Goal: Transaction & Acquisition: Purchase product/service

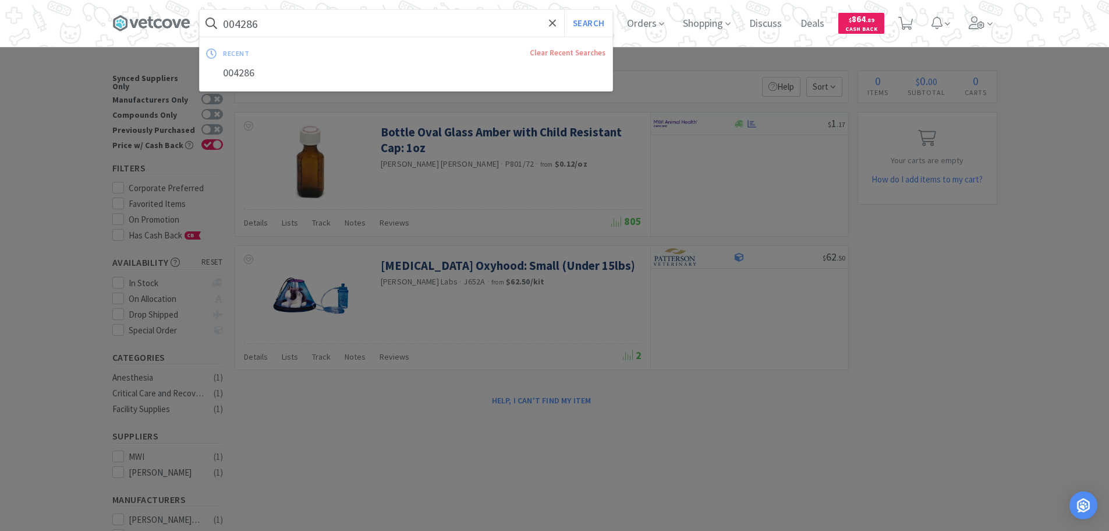
click at [439, 26] on input "004286" at bounding box center [406, 23] width 413 height 27
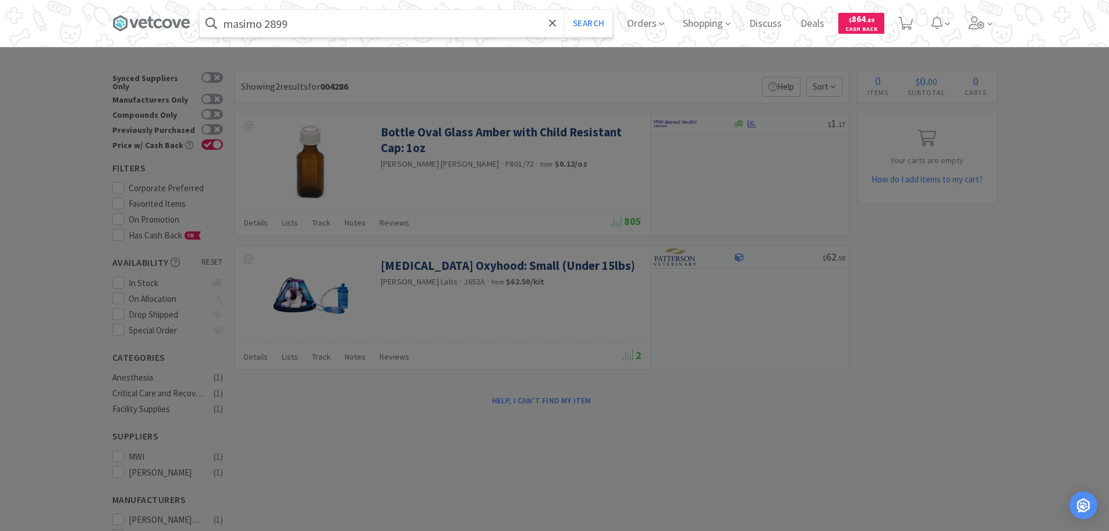
click at [564, 10] on button "Search" at bounding box center [588, 23] width 48 height 27
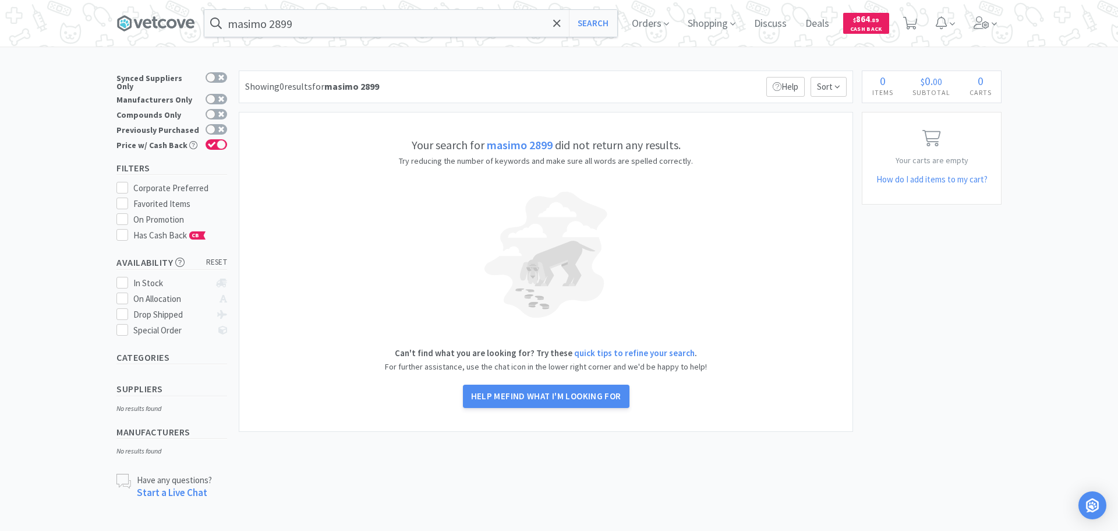
click at [439, 26] on input "masimo 2899" at bounding box center [410, 23] width 413 height 27
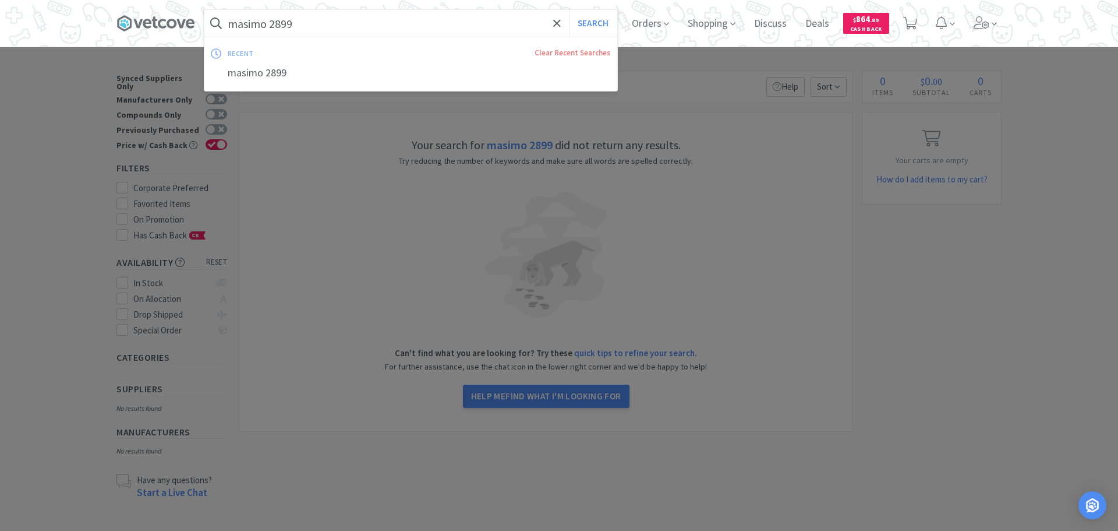
click at [439, 26] on input "masimo 2899" at bounding box center [410, 23] width 413 height 27
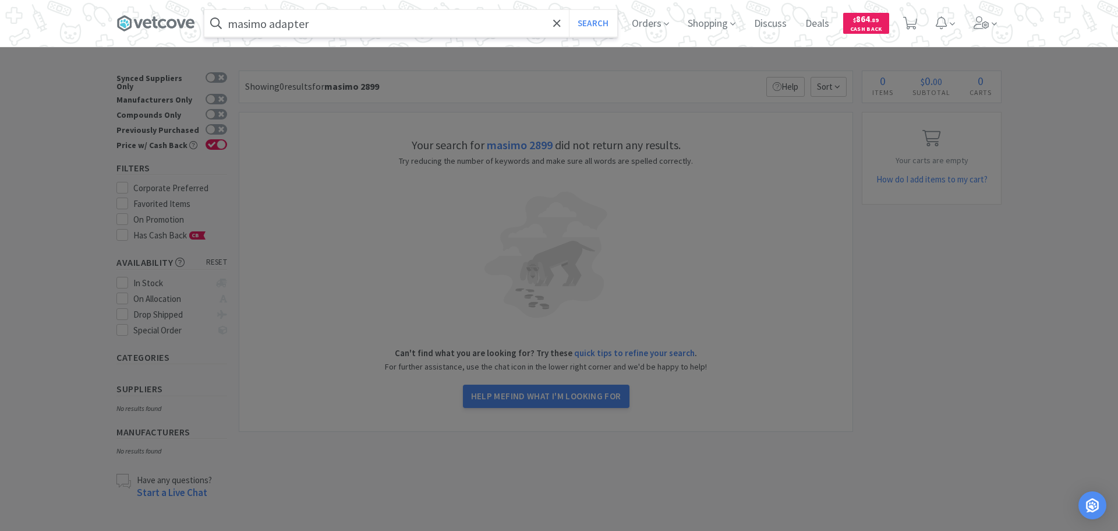
click at [569, 10] on button "Search" at bounding box center [593, 23] width 48 height 27
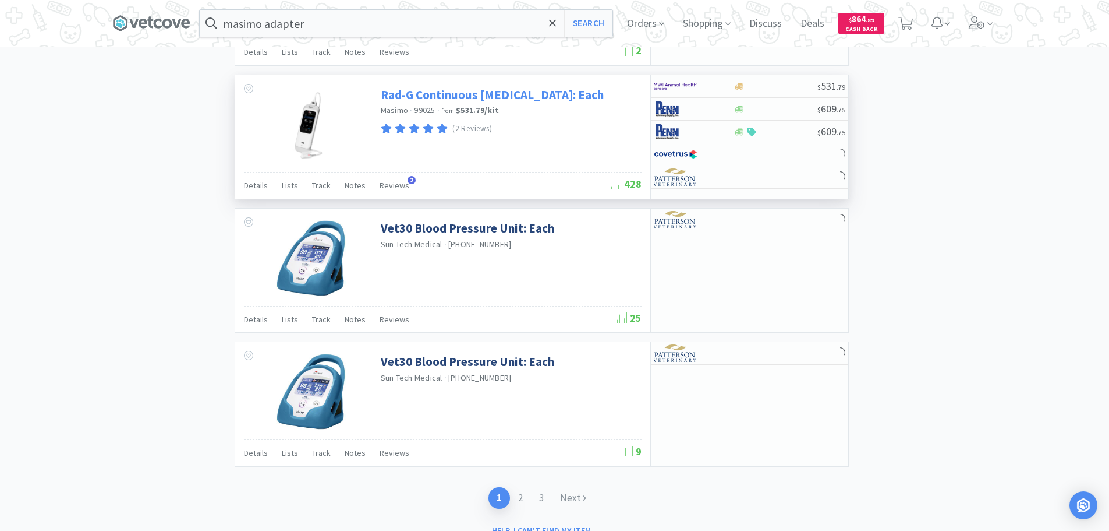
scroll to position [1675, 0]
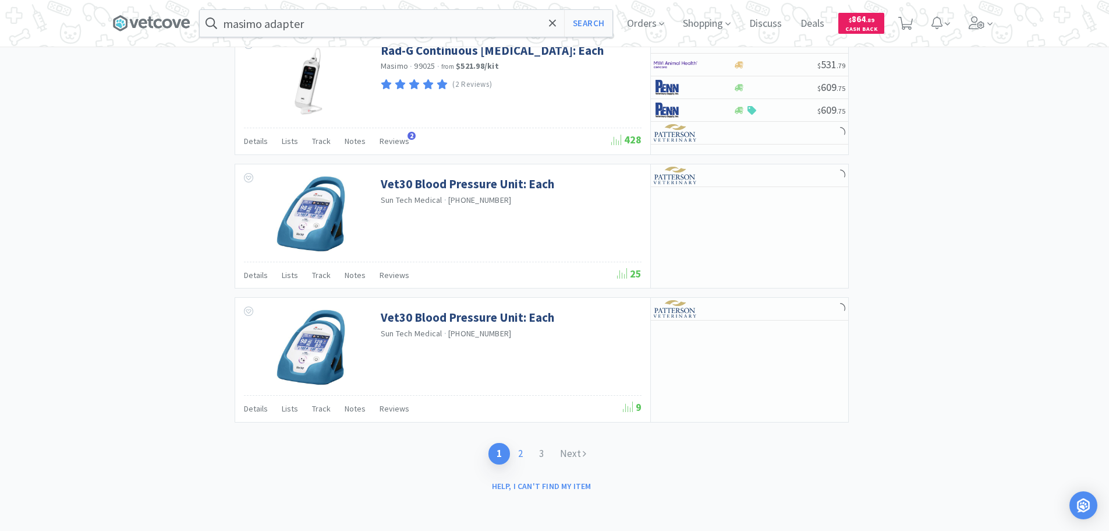
click at [523, 455] on link "2" at bounding box center [520, 454] width 21 height 22
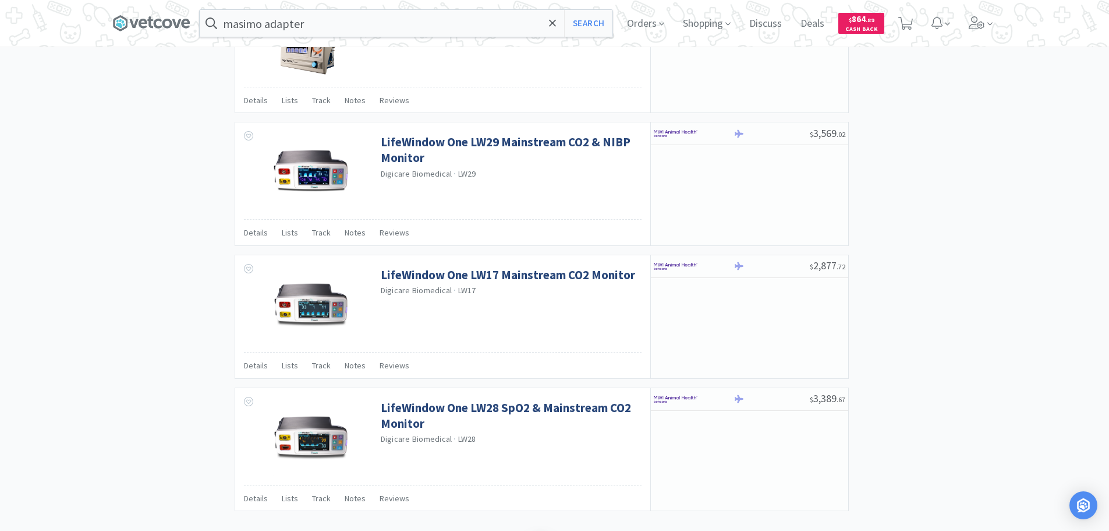
scroll to position [1683, 0]
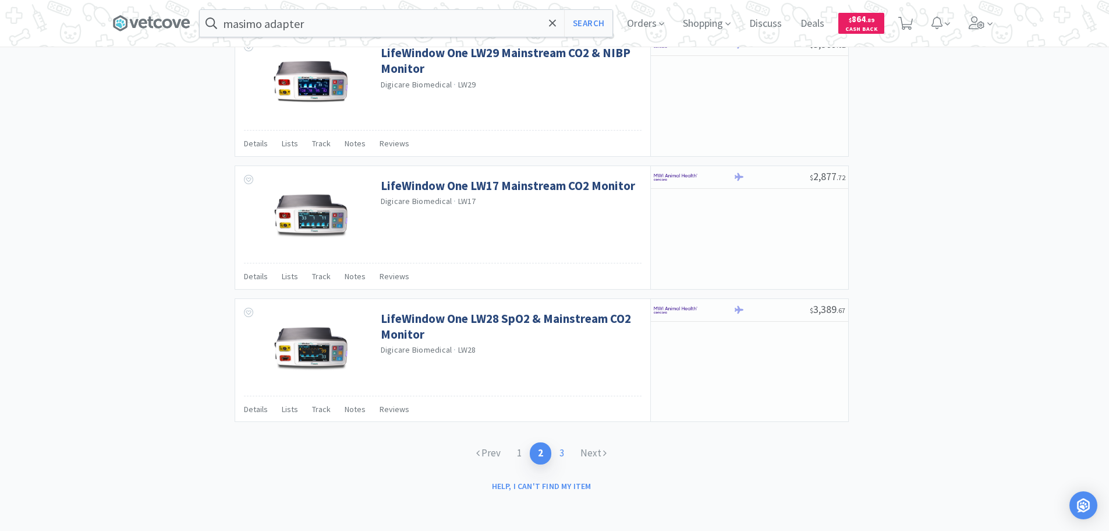
click at [569, 451] on link "3" at bounding box center [562, 453] width 21 height 22
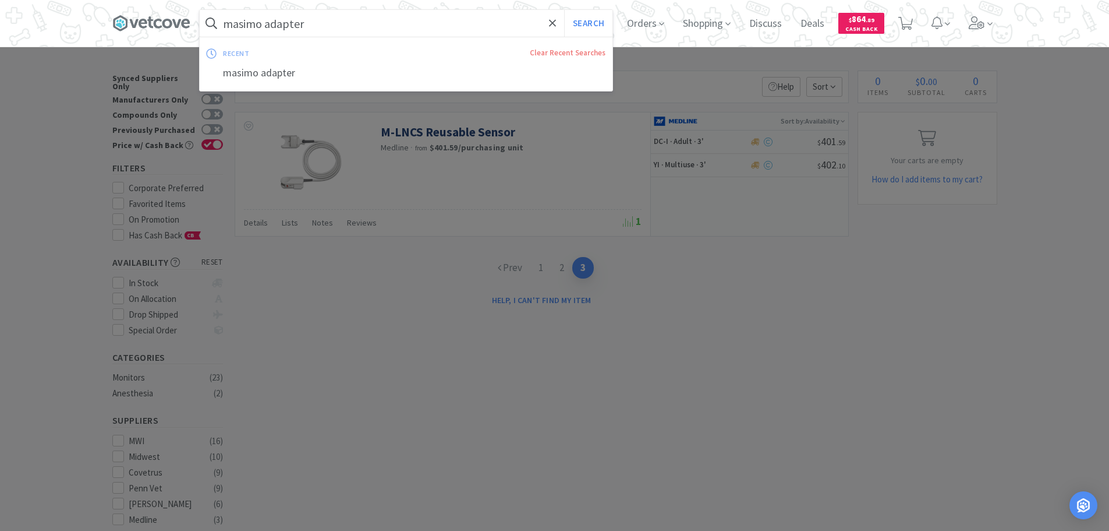
click at [426, 24] on input "masimo adapter" at bounding box center [406, 23] width 413 height 27
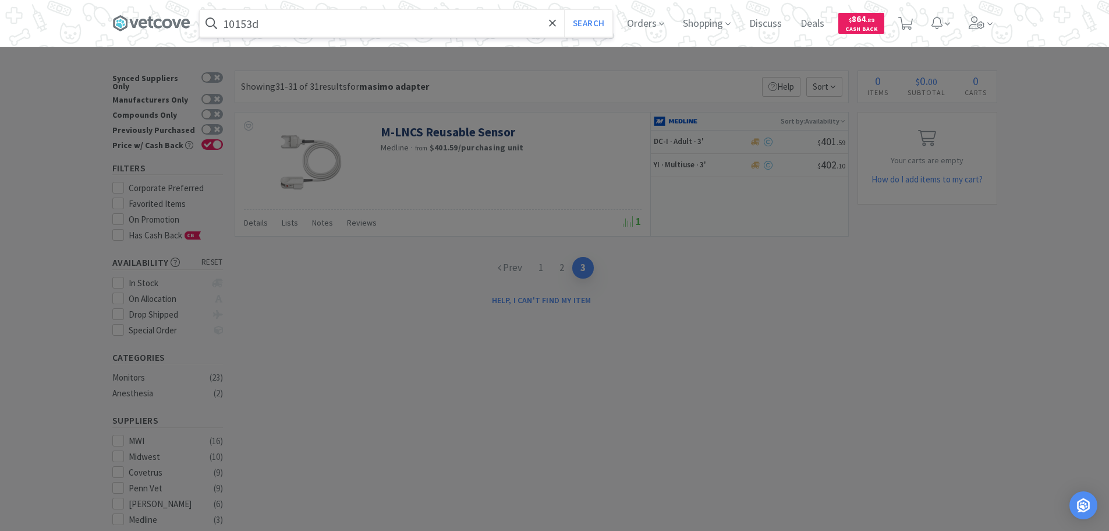
click at [564, 10] on button "Search" at bounding box center [588, 23] width 48 height 27
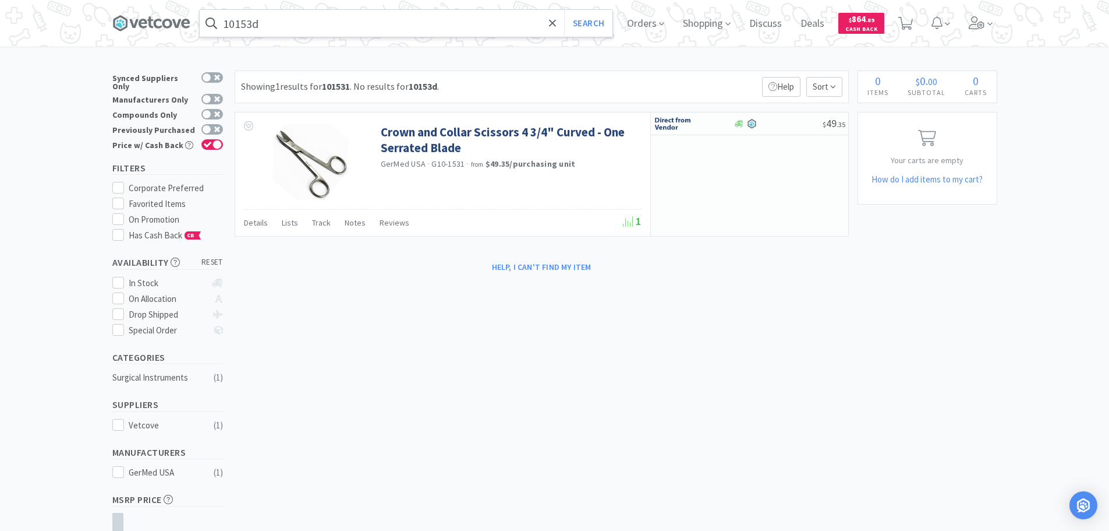
click at [394, 19] on input "10153d" at bounding box center [406, 23] width 413 height 27
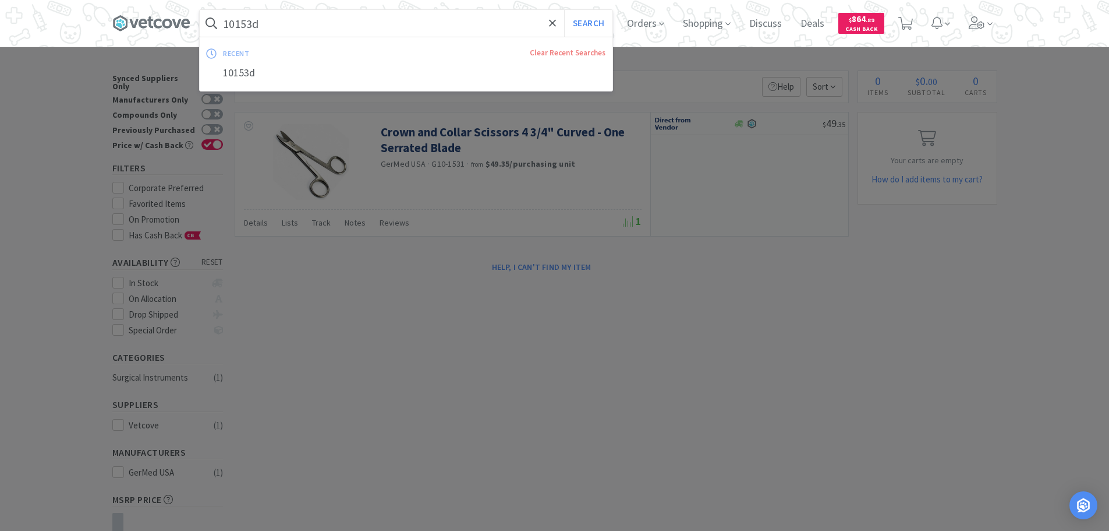
paste input "Multisite Sensor (Y-I)"
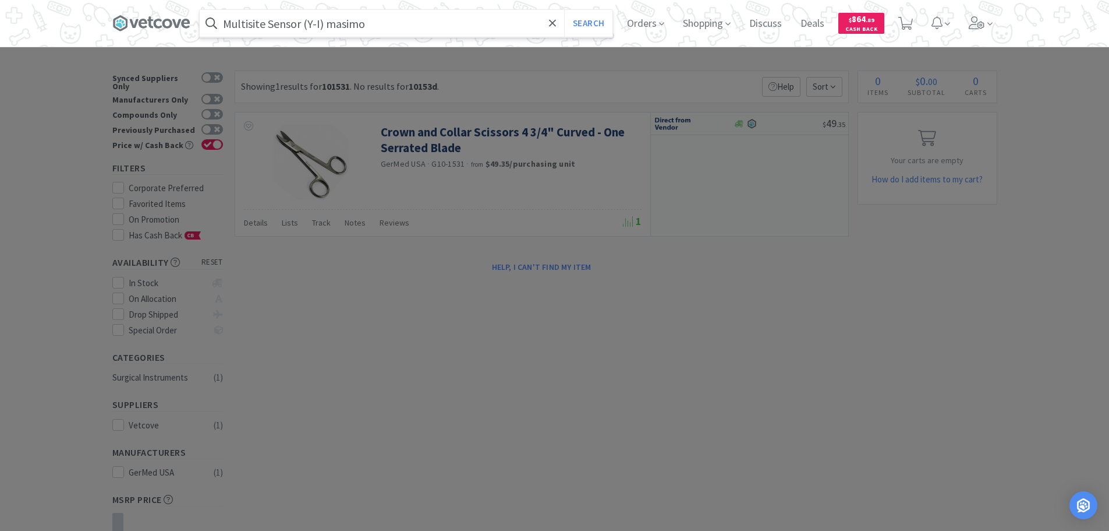
type input "Multisite Sensor (Y-I) masimo"
click at [564, 10] on button "Search" at bounding box center [588, 23] width 48 height 27
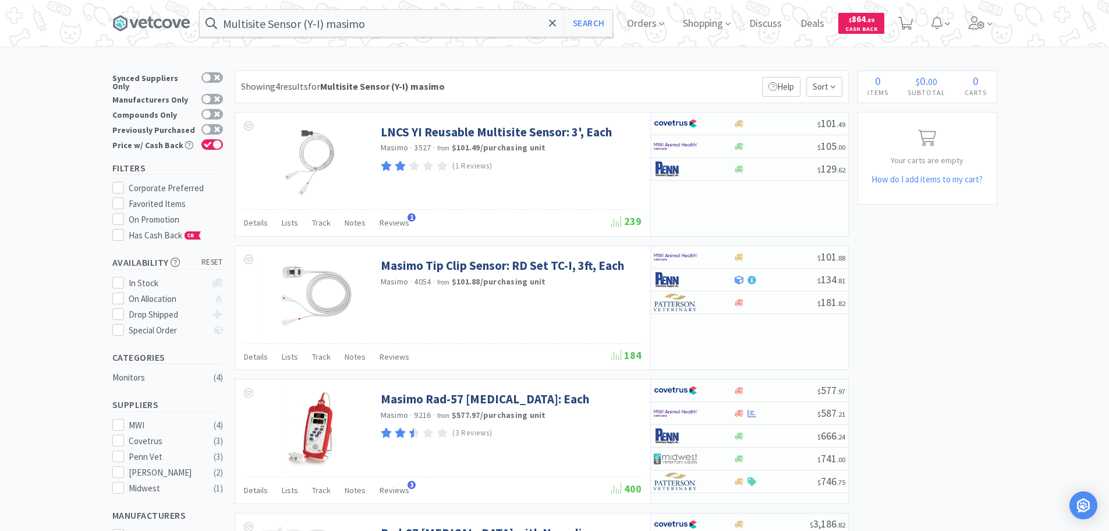
click at [568, 96] on div "Showing 4 results for Multisite Sensor (Y-I) masimo Filters Help Sort" at bounding box center [542, 86] width 614 height 33
drag, startPoint x: 568, startPoint y: 96, endPoint x: 547, endPoint y: 72, distance: 31.3
click at [547, 72] on div "Showing 4 results for Multisite Sensor (Y-I) masimo Filters Help Sort" at bounding box center [542, 86] width 614 height 33
click at [780, 122] on div at bounding box center [776, 123] width 84 height 9
select select "1"
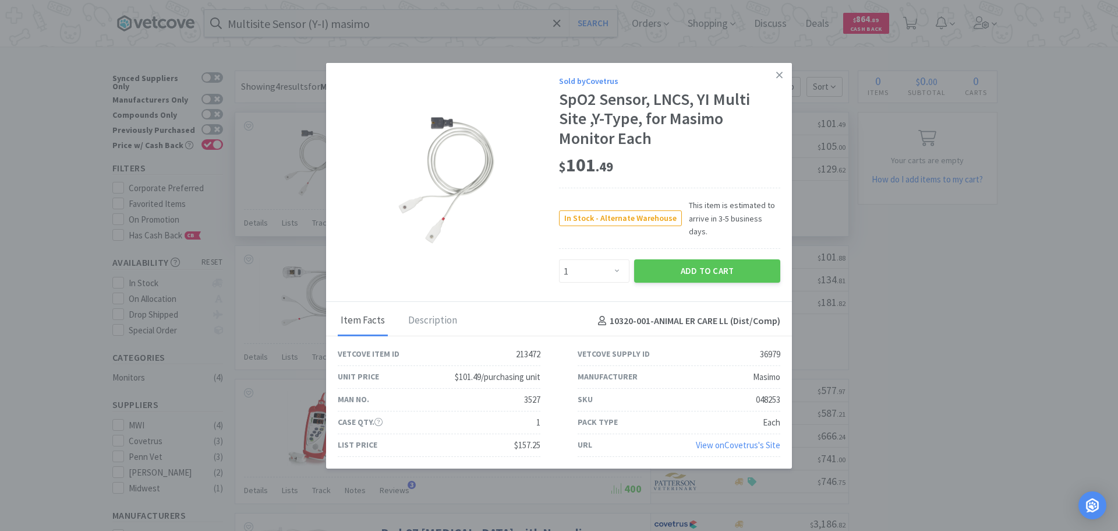
click at [765, 393] on div "048253" at bounding box center [768, 400] width 24 height 14
copy div "048253"
